Goal: Task Accomplishment & Management: Use online tool/utility

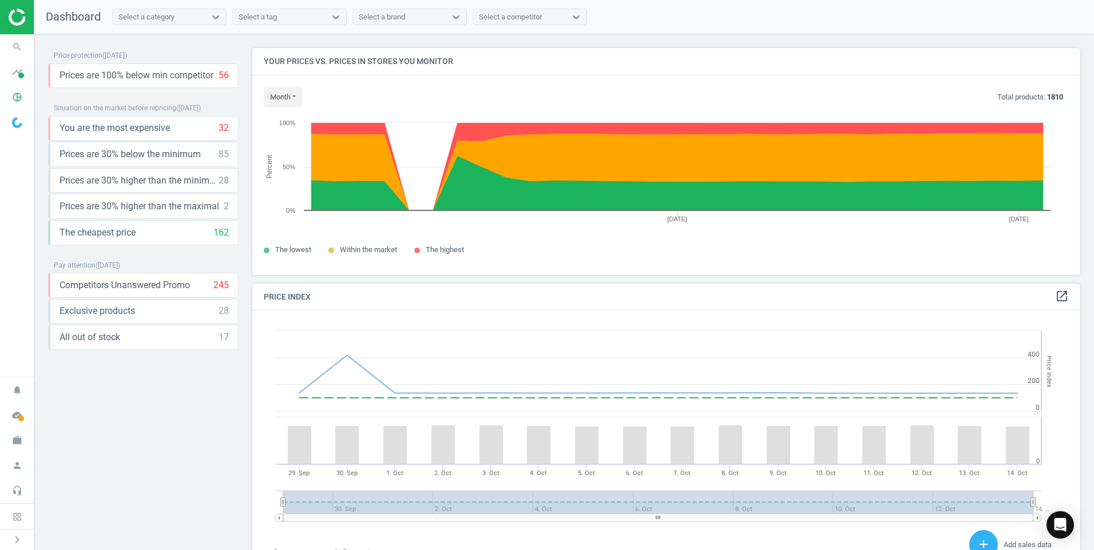
scroll to position [281, 837]
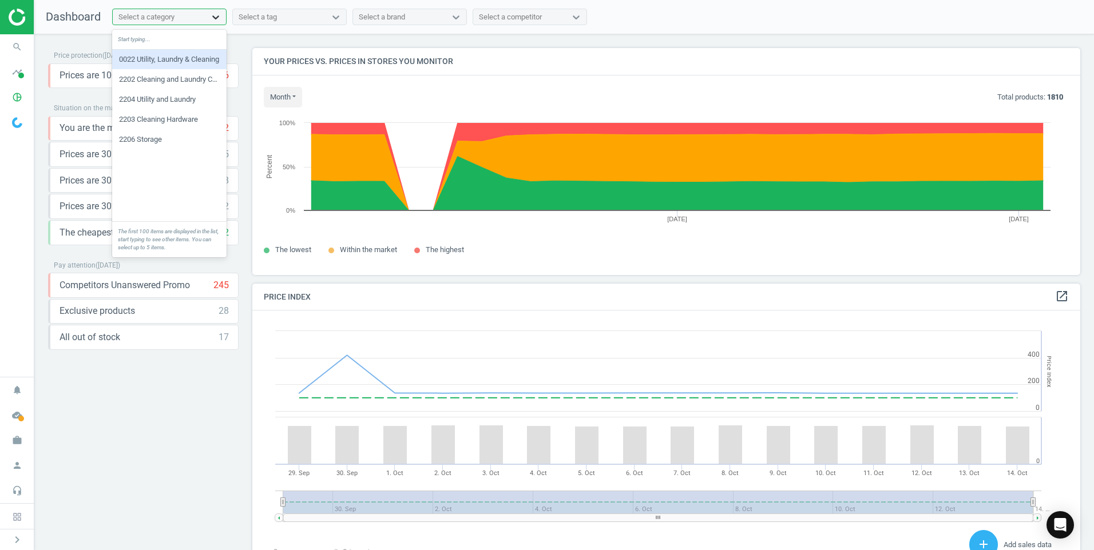
click at [215, 17] on icon at bounding box center [215, 17] width 7 height 4
click at [180, 84] on div "2202 Cleaning and Laundry Consumable" at bounding box center [169, 79] width 114 height 19
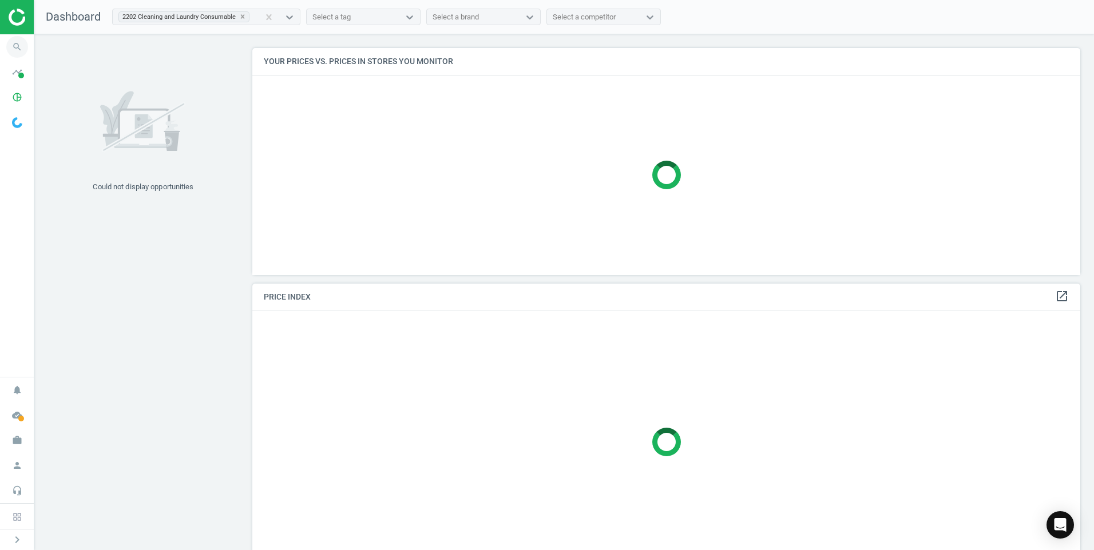
click at [15, 50] on icon "search" at bounding box center [17, 47] width 22 height 22
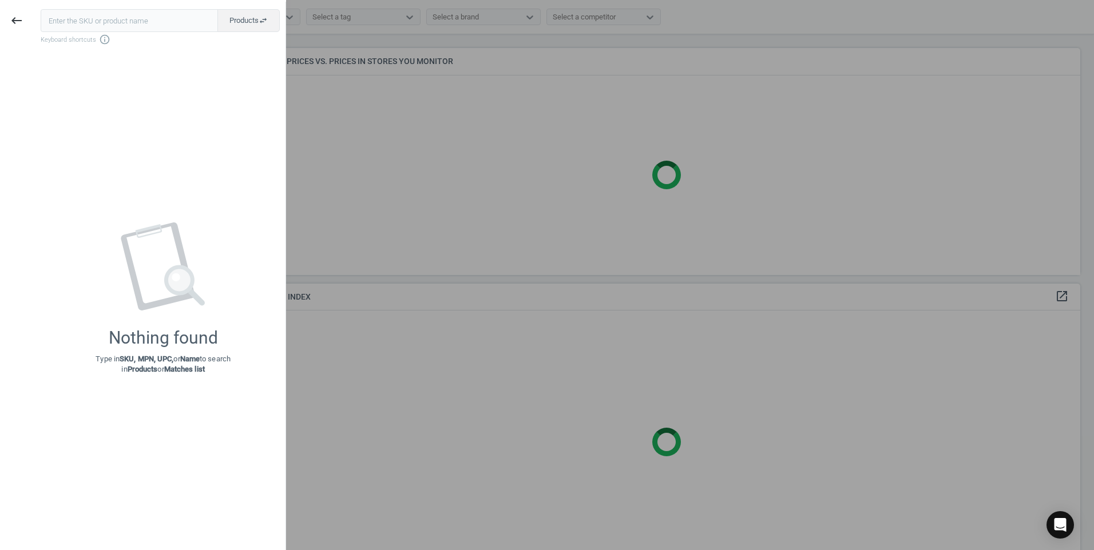
click at [402, 113] on div at bounding box center [547, 275] width 1094 height 550
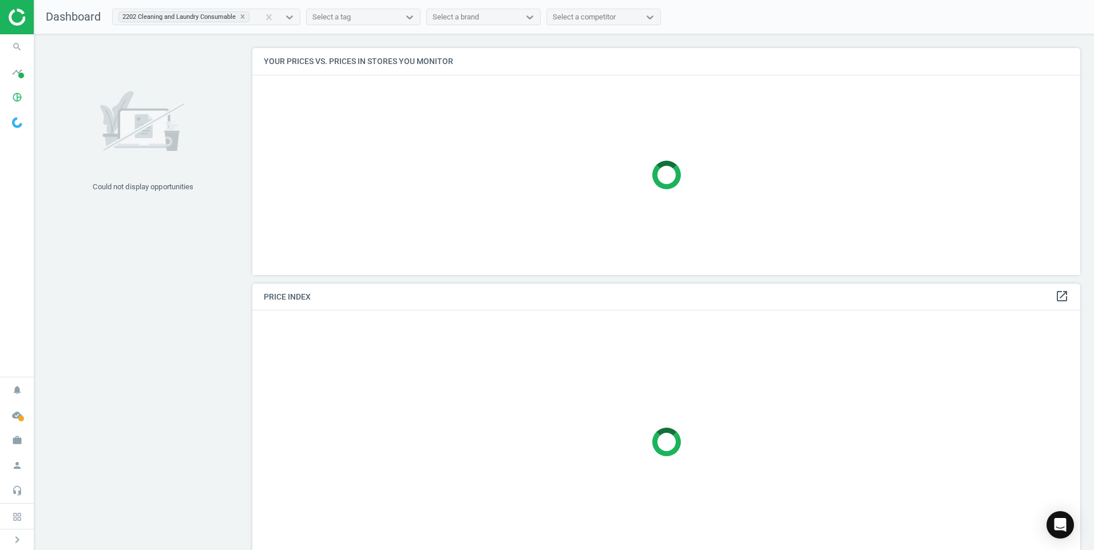
drag, startPoint x: 54, startPoint y: 16, endPoint x: 65, endPoint y: 16, distance: 10.9
click at [55, 16] on span "Dashboard" at bounding box center [73, 17] width 55 height 14
click at [242, 15] on icon at bounding box center [243, 17] width 8 height 8
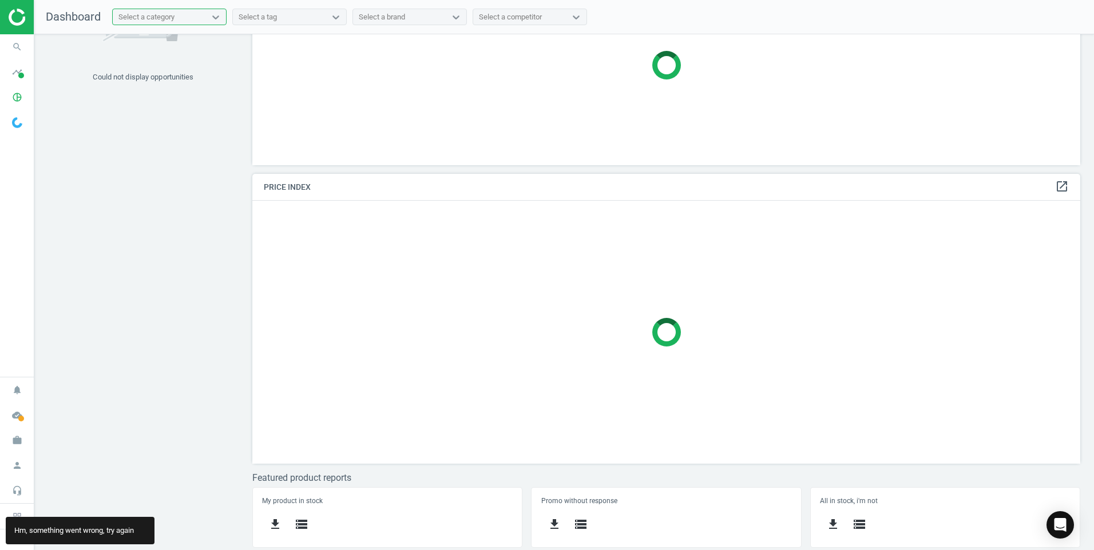
scroll to position [0, 0]
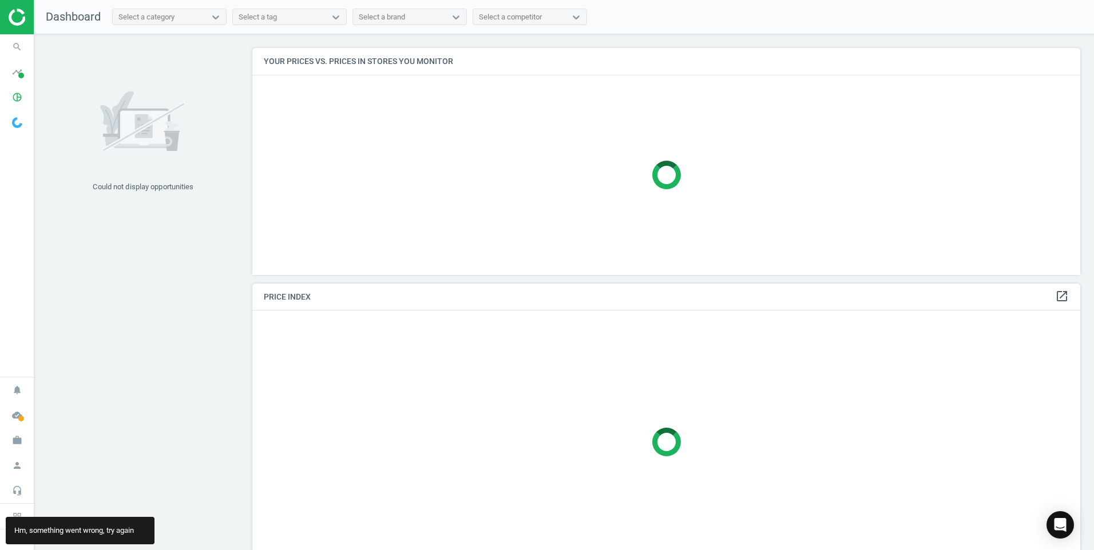
click at [92, 26] on nav "Dashboard Select a category Select a tag Select a brand Select a competitor" at bounding box center [563, 17] width 1059 height 34
click at [93, 22] on span "Dashboard" at bounding box center [73, 17] width 55 height 14
click at [473, 184] on div at bounding box center [666, 176] width 828 height 200
click at [508, 177] on div at bounding box center [666, 176] width 828 height 200
drag, startPoint x: 537, startPoint y: 174, endPoint x: 711, endPoint y: 189, distance: 174.5
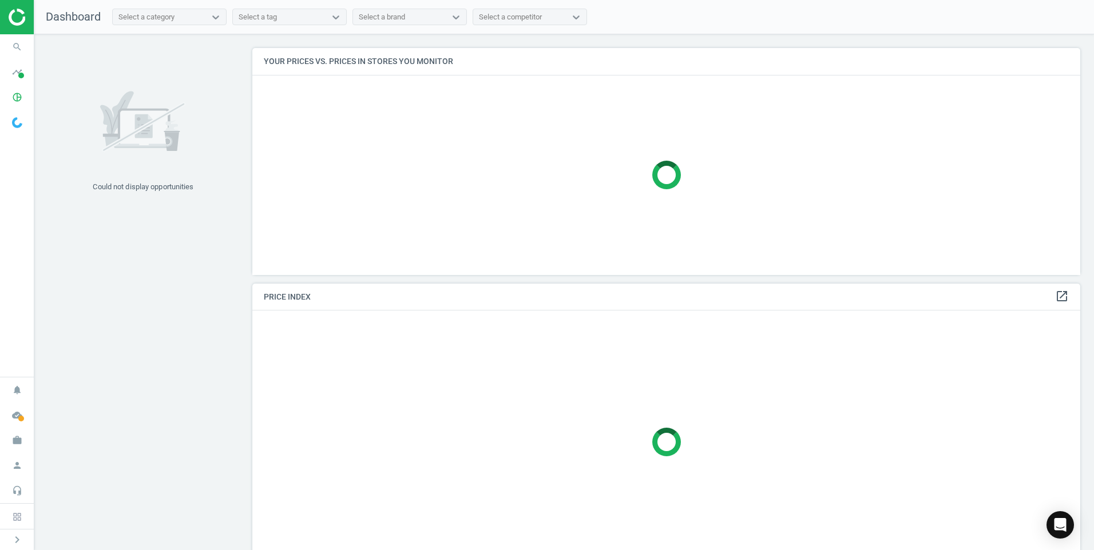
click at [544, 176] on div at bounding box center [666, 176] width 828 height 200
drag, startPoint x: 711, startPoint y: 189, endPoint x: 850, endPoint y: 194, distance: 139.1
click at [720, 193] on div at bounding box center [666, 176] width 828 height 200
click at [972, 210] on div at bounding box center [666, 176] width 828 height 200
click at [799, 201] on div at bounding box center [666, 176] width 828 height 200
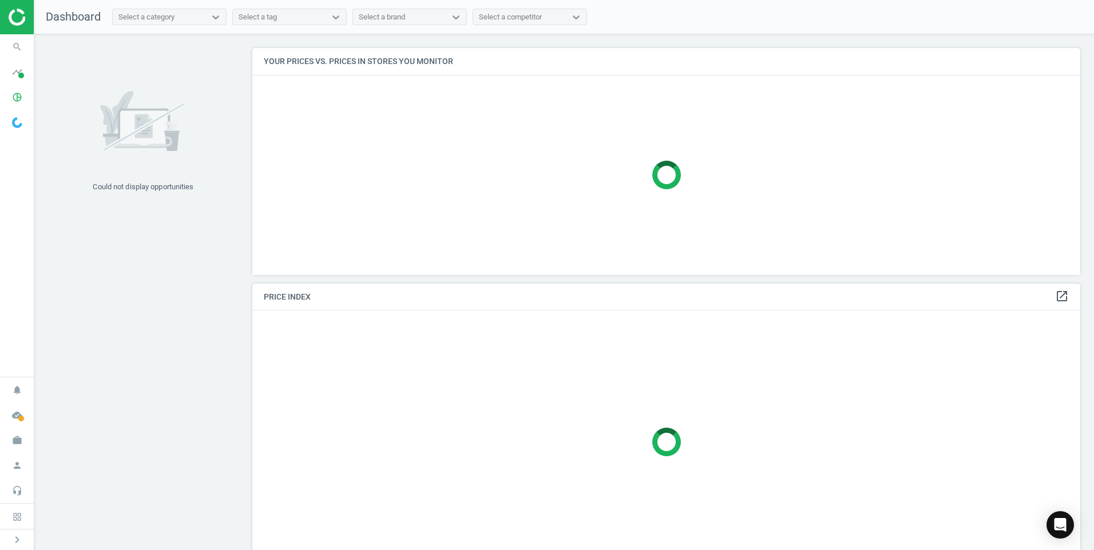
drag, startPoint x: 515, startPoint y: 164, endPoint x: 403, endPoint y: 156, distance: 111.8
click at [493, 173] on div at bounding box center [666, 176] width 828 height 200
drag, startPoint x: 403, startPoint y: 156, endPoint x: 485, endPoint y: 153, distance: 81.9
click at [404, 172] on div at bounding box center [666, 176] width 828 height 200
click at [768, 144] on div at bounding box center [666, 176] width 828 height 200
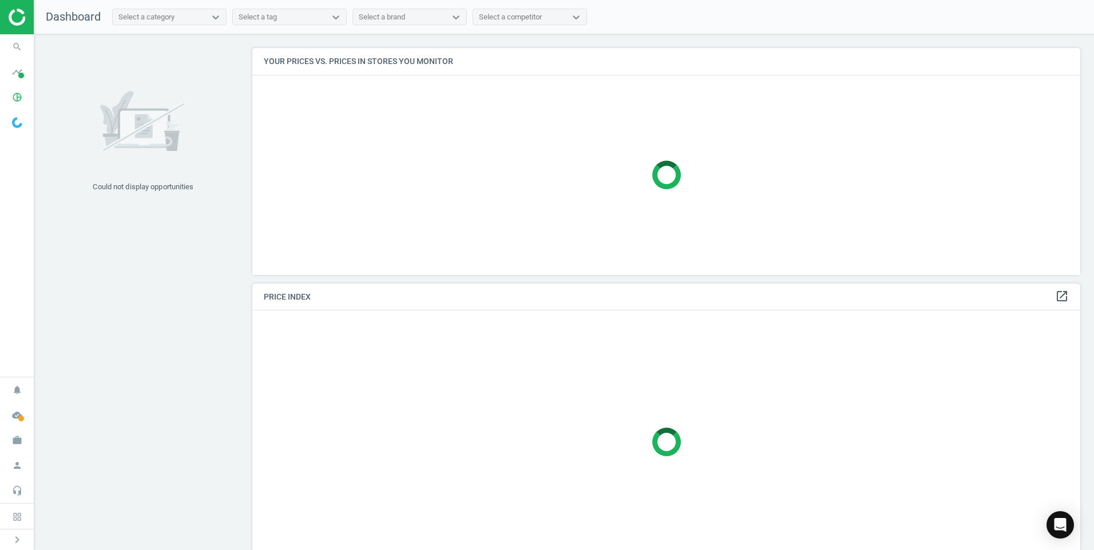
drag, startPoint x: 618, startPoint y: 136, endPoint x: 586, endPoint y: 138, distance: 32.1
click at [586, 138] on div at bounding box center [666, 176] width 828 height 200
click at [459, 141] on div at bounding box center [666, 176] width 828 height 200
click at [511, 151] on div at bounding box center [666, 176] width 828 height 200
drag, startPoint x: 720, startPoint y: 154, endPoint x: 661, endPoint y: 149, distance: 58.6
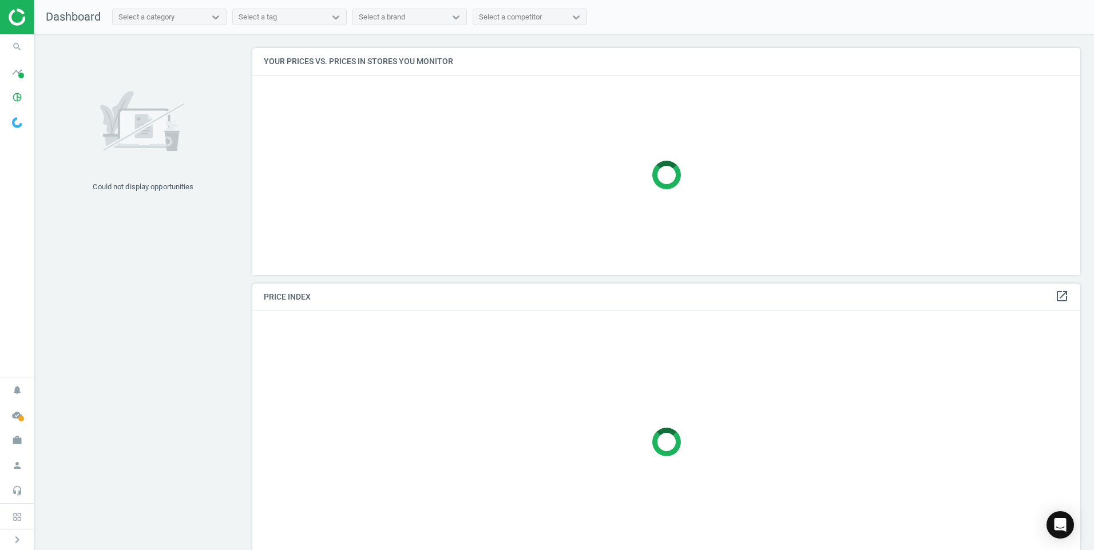
click at [720, 154] on div at bounding box center [666, 176] width 828 height 200
click at [648, 157] on div at bounding box center [666, 176] width 828 height 200
click at [977, 169] on div at bounding box center [666, 176] width 828 height 200
drag, startPoint x: 977, startPoint y: 169, endPoint x: 789, endPoint y: 150, distance: 188.6
click at [967, 181] on div at bounding box center [666, 176] width 828 height 200
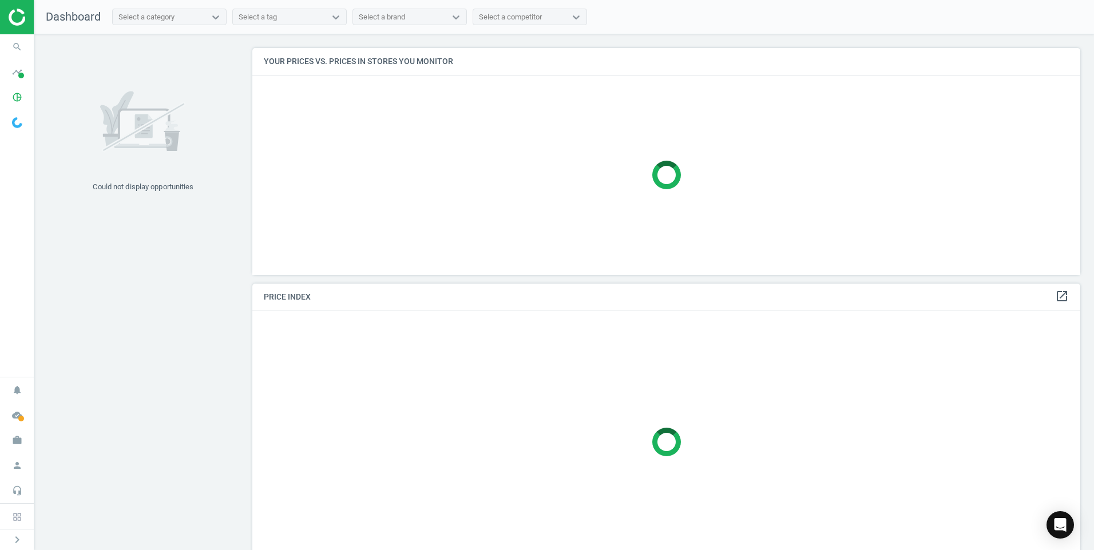
click at [707, 151] on div at bounding box center [666, 176] width 828 height 200
drag, startPoint x: 245, startPoint y: 0, endPoint x: 877, endPoint y: 210, distance: 666.6
click at [877, 210] on div at bounding box center [666, 176] width 828 height 200
click at [325, 205] on div at bounding box center [666, 176] width 828 height 200
click at [395, 202] on div at bounding box center [666, 176] width 828 height 200
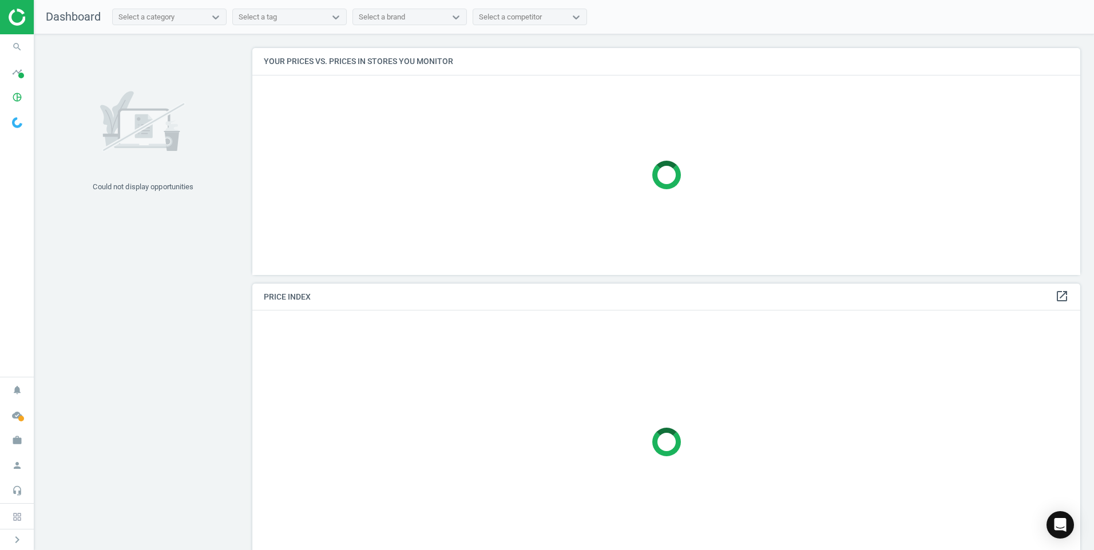
click at [441, 202] on div at bounding box center [666, 176] width 828 height 200
click at [444, 202] on div at bounding box center [666, 176] width 828 height 200
click at [68, 15] on span "Dashboard" at bounding box center [73, 17] width 55 height 14
click at [23, 17] on img at bounding box center [49, 17] width 81 height 17
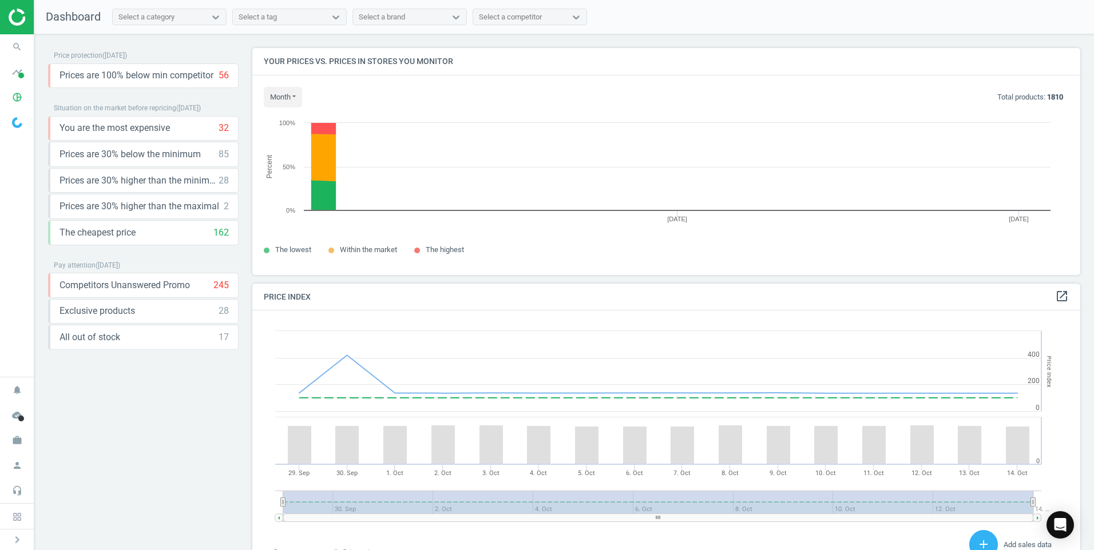
scroll to position [281, 837]
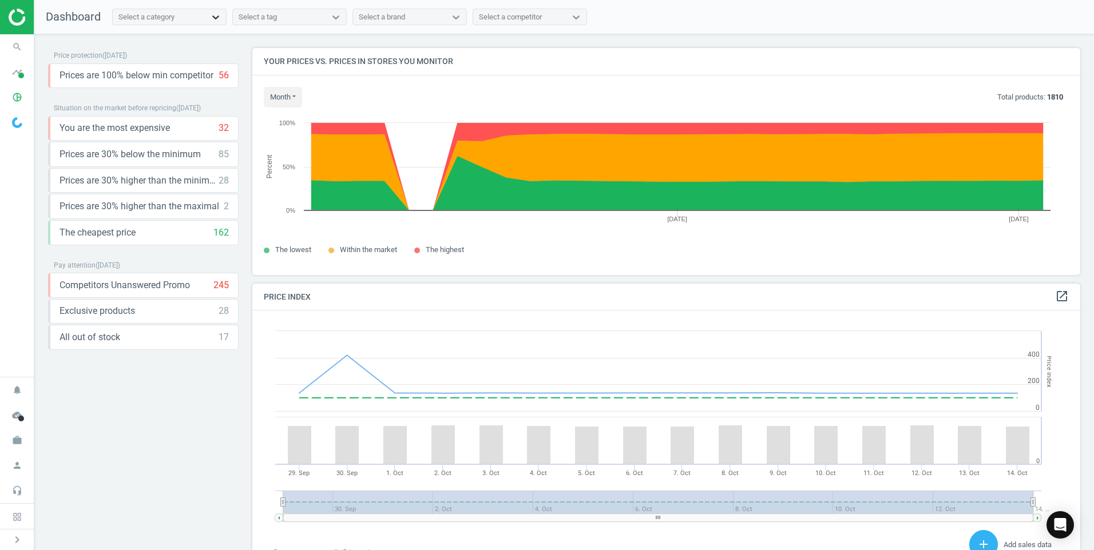
click at [219, 17] on icon at bounding box center [215, 16] width 11 height 11
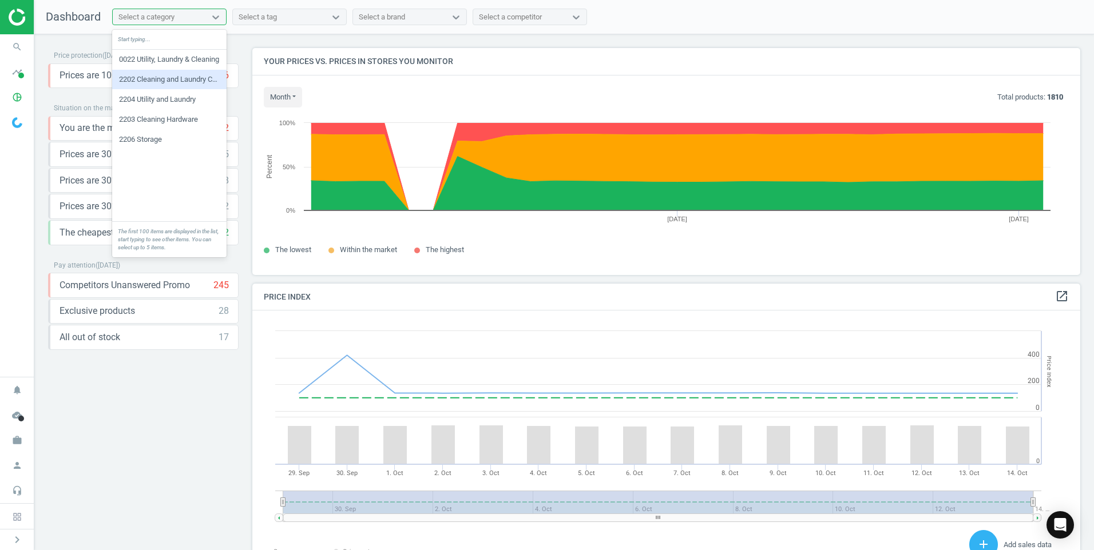
click at [192, 80] on div "2202 Cleaning and Laundry Consumable" at bounding box center [169, 79] width 114 height 19
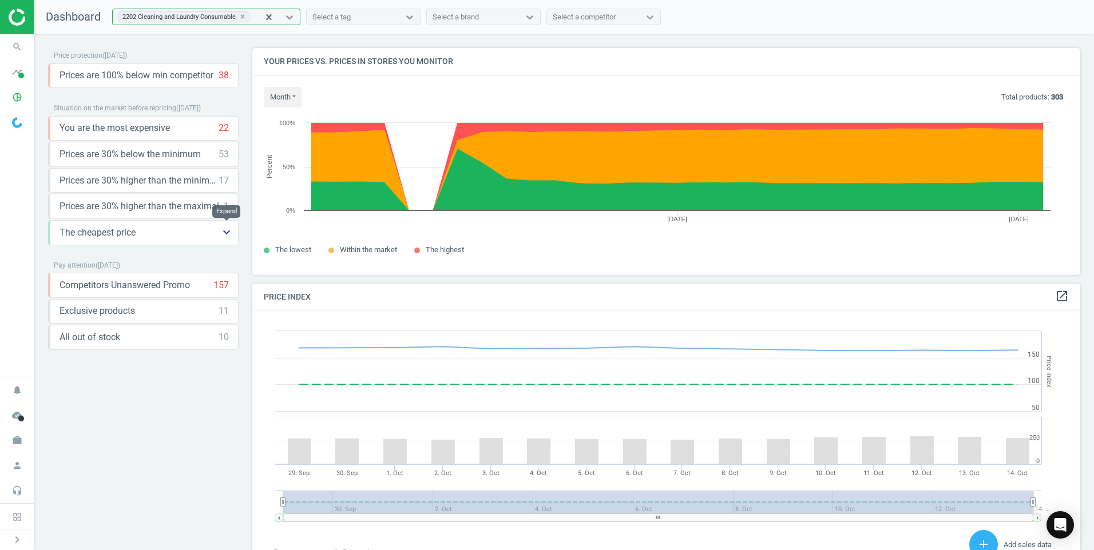
click at [225, 232] on icon "keyboard_arrow_down" at bounding box center [227, 232] width 14 height 14
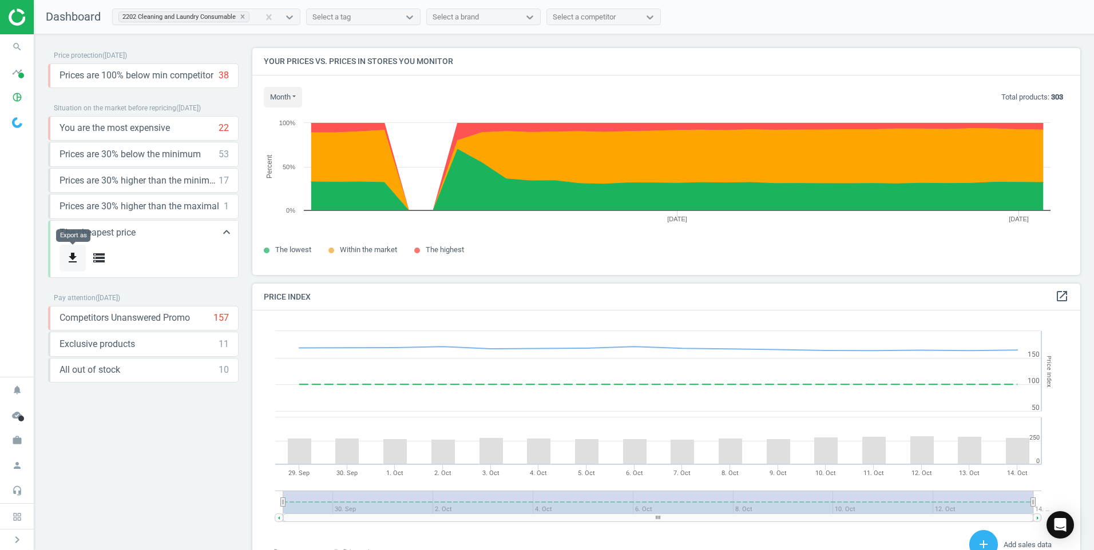
click at [74, 254] on icon "get_app" at bounding box center [73, 258] width 14 height 14
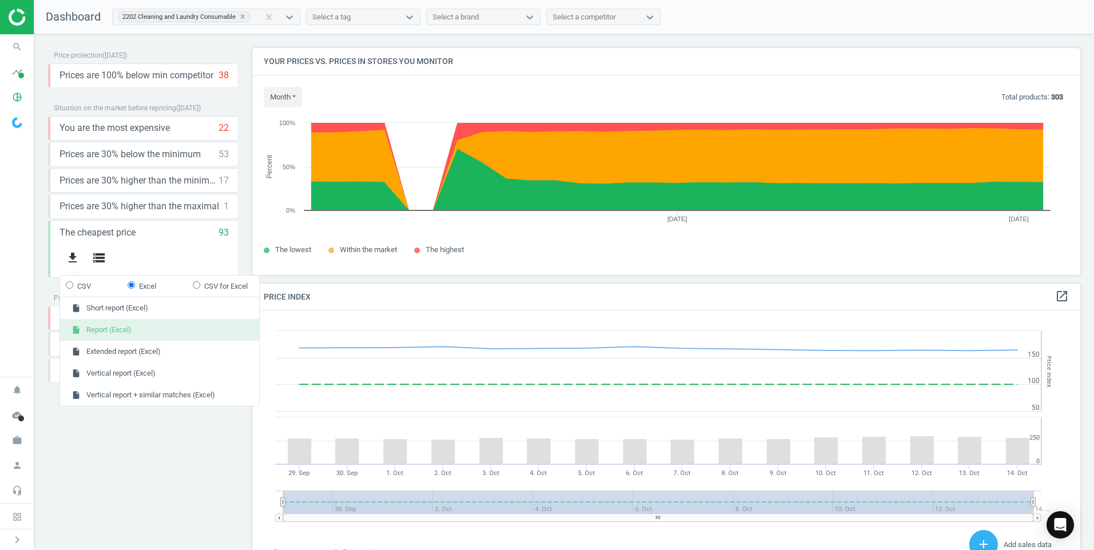
click at [107, 330] on button "insert_drive_file Report (Excel)" at bounding box center [159, 330] width 199 height 22
